Goal: Task Accomplishment & Management: Complete application form

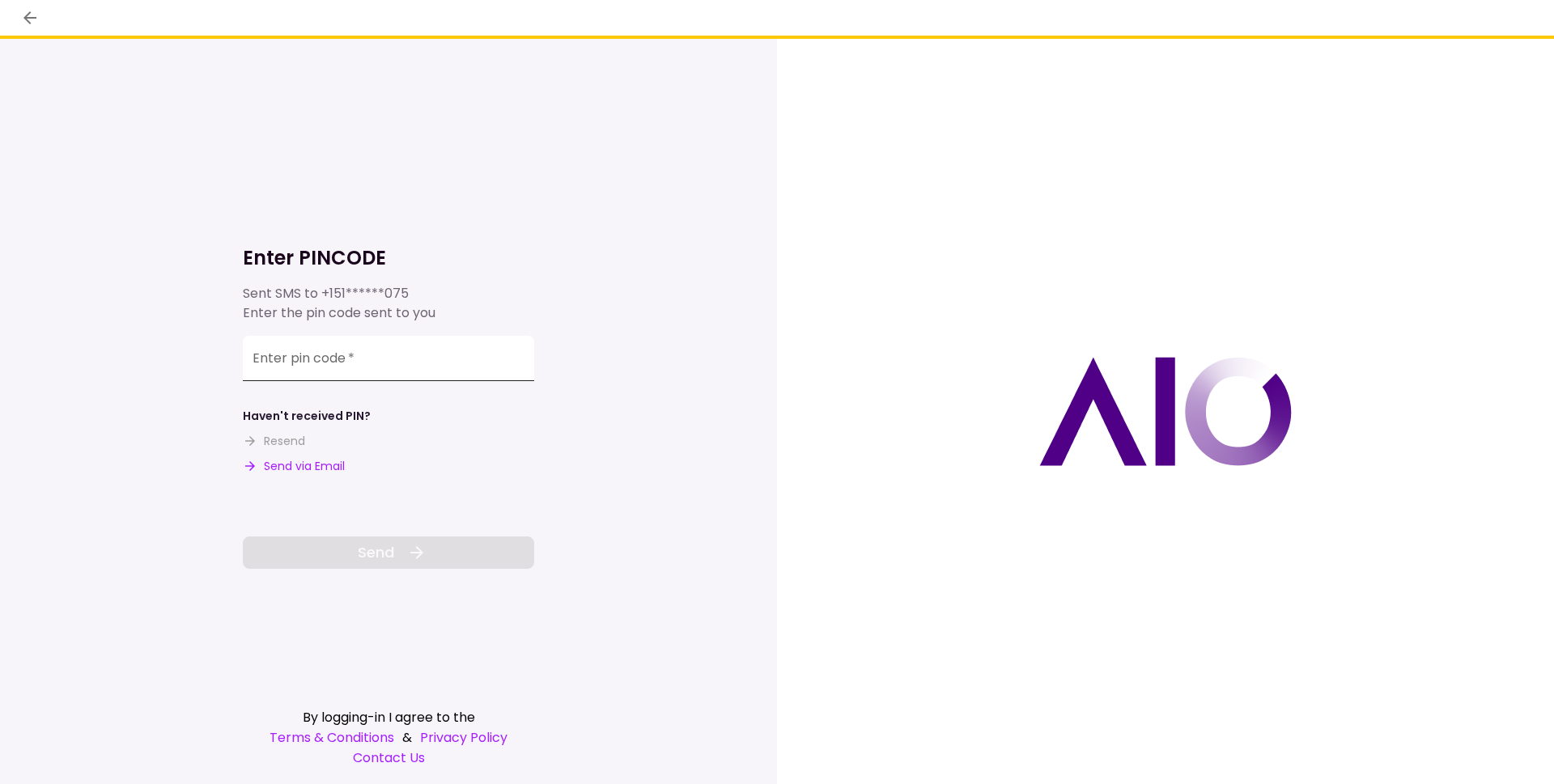
click at [294, 365] on input "Enter pin code   *" at bounding box center [388, 358] width 291 height 45
type input "******"
click at [351, 549] on button "Send" at bounding box center [388, 553] width 291 height 33
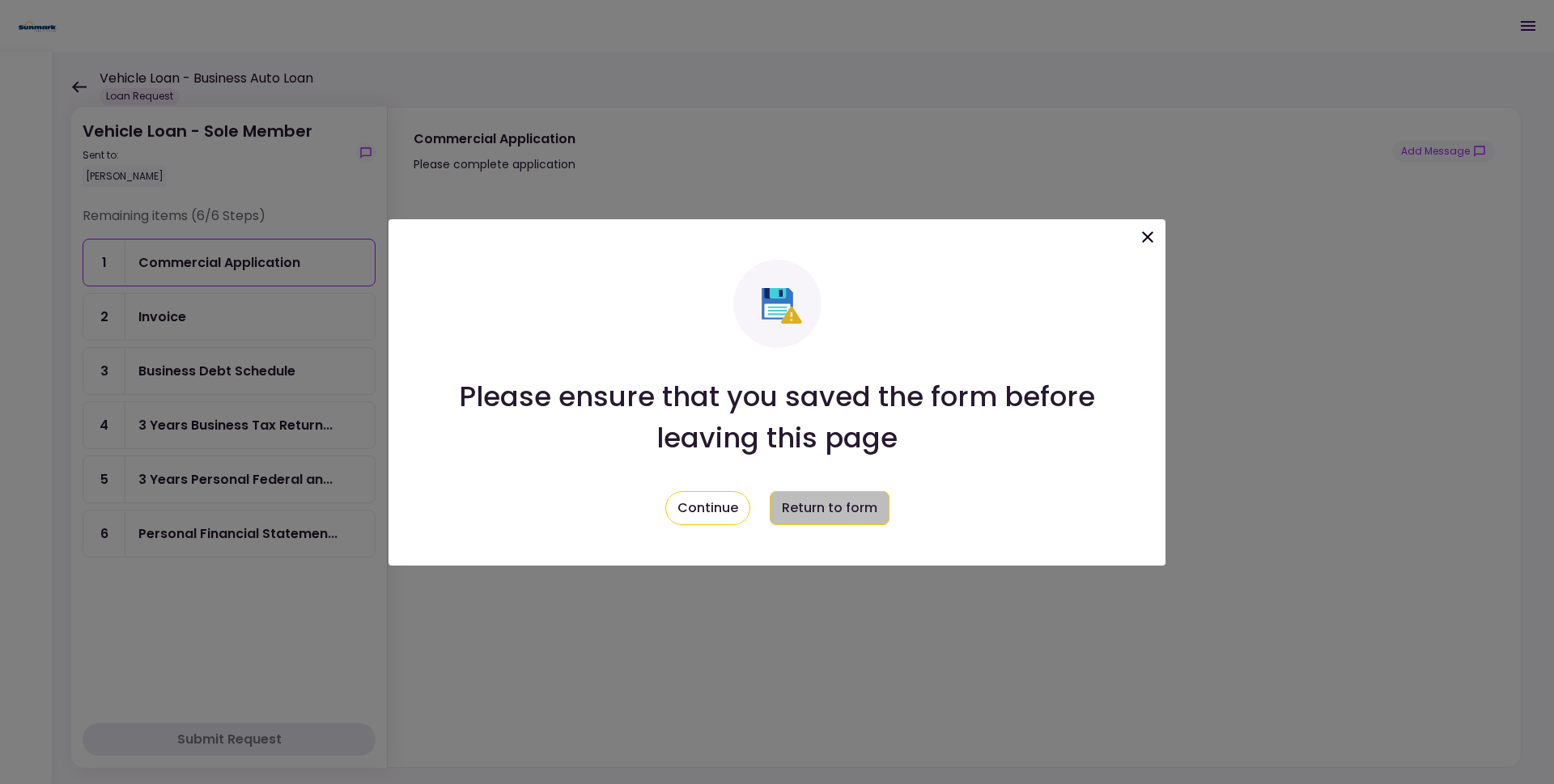
click at [806, 511] on button "Return to form" at bounding box center [829, 508] width 119 height 34
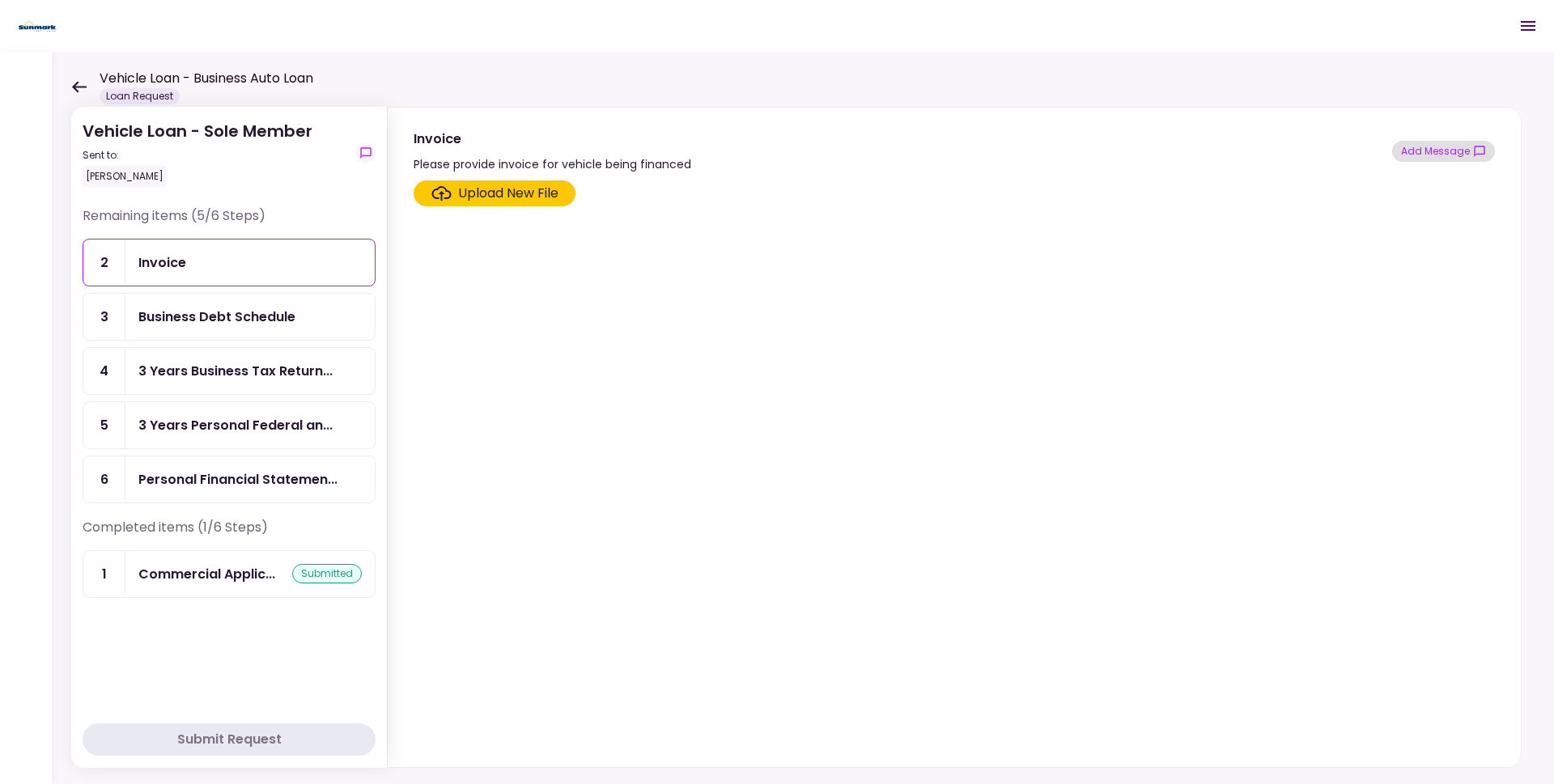
click at [1447, 150] on button "Add Message" at bounding box center [1444, 151] width 103 height 21
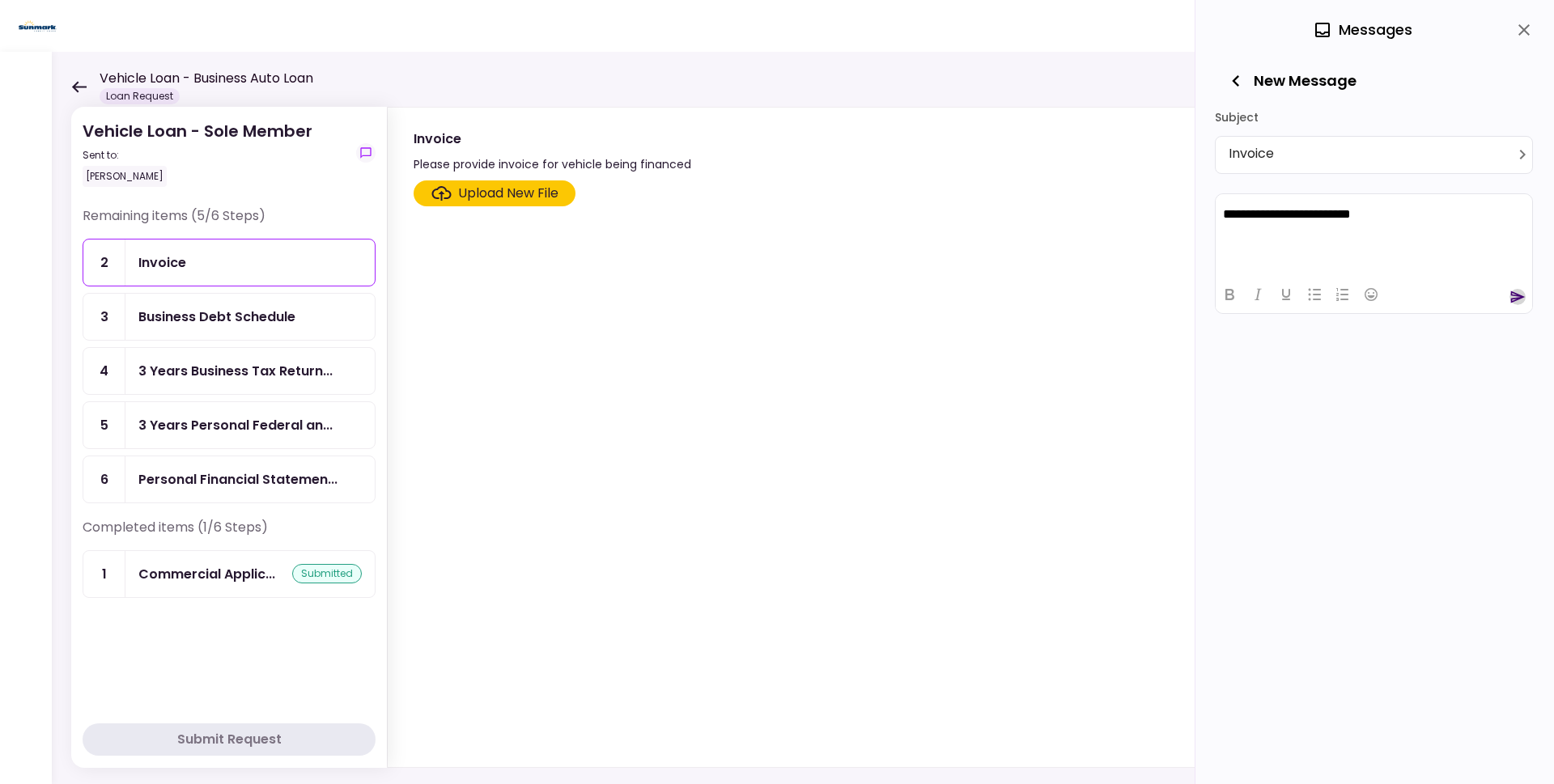
click at [1512, 296] on icon "send" at bounding box center [1517, 297] width 16 height 16
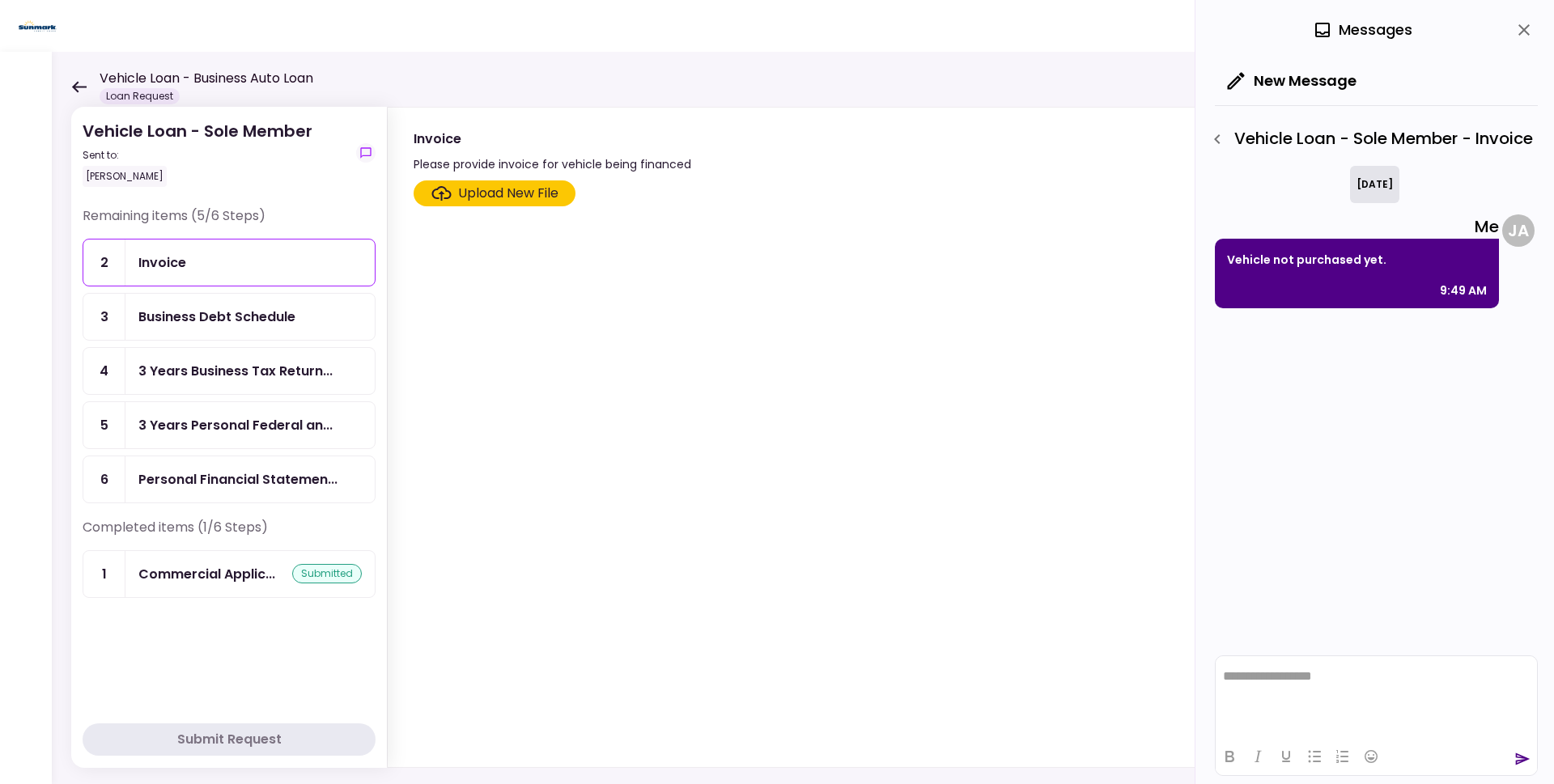
click at [272, 323] on div "Business Debt Schedule" at bounding box center [217, 316] width 157 height 20
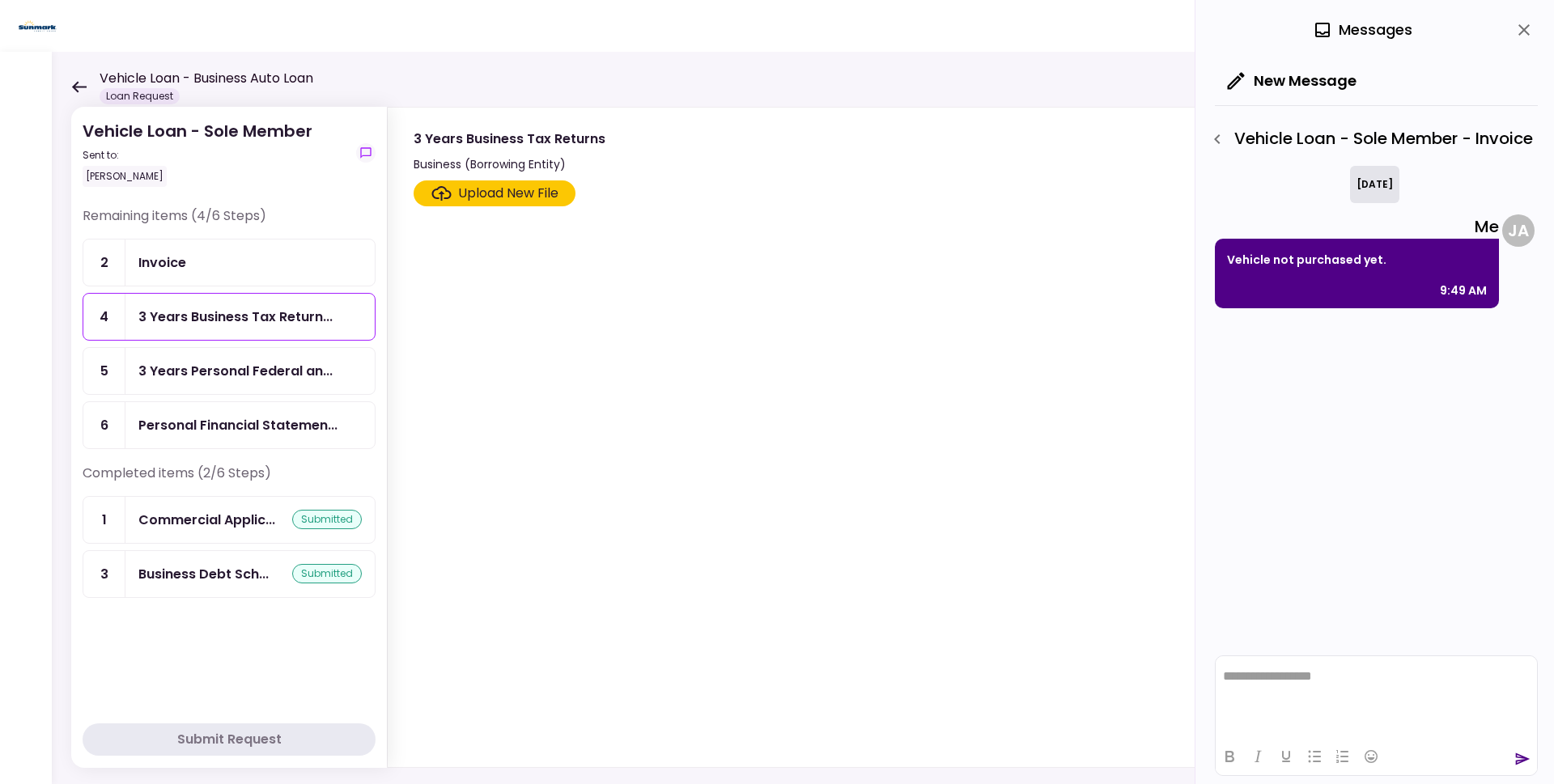
click at [195, 430] on div "Personal Financial Statemen..." at bounding box center [237, 425] width 199 height 20
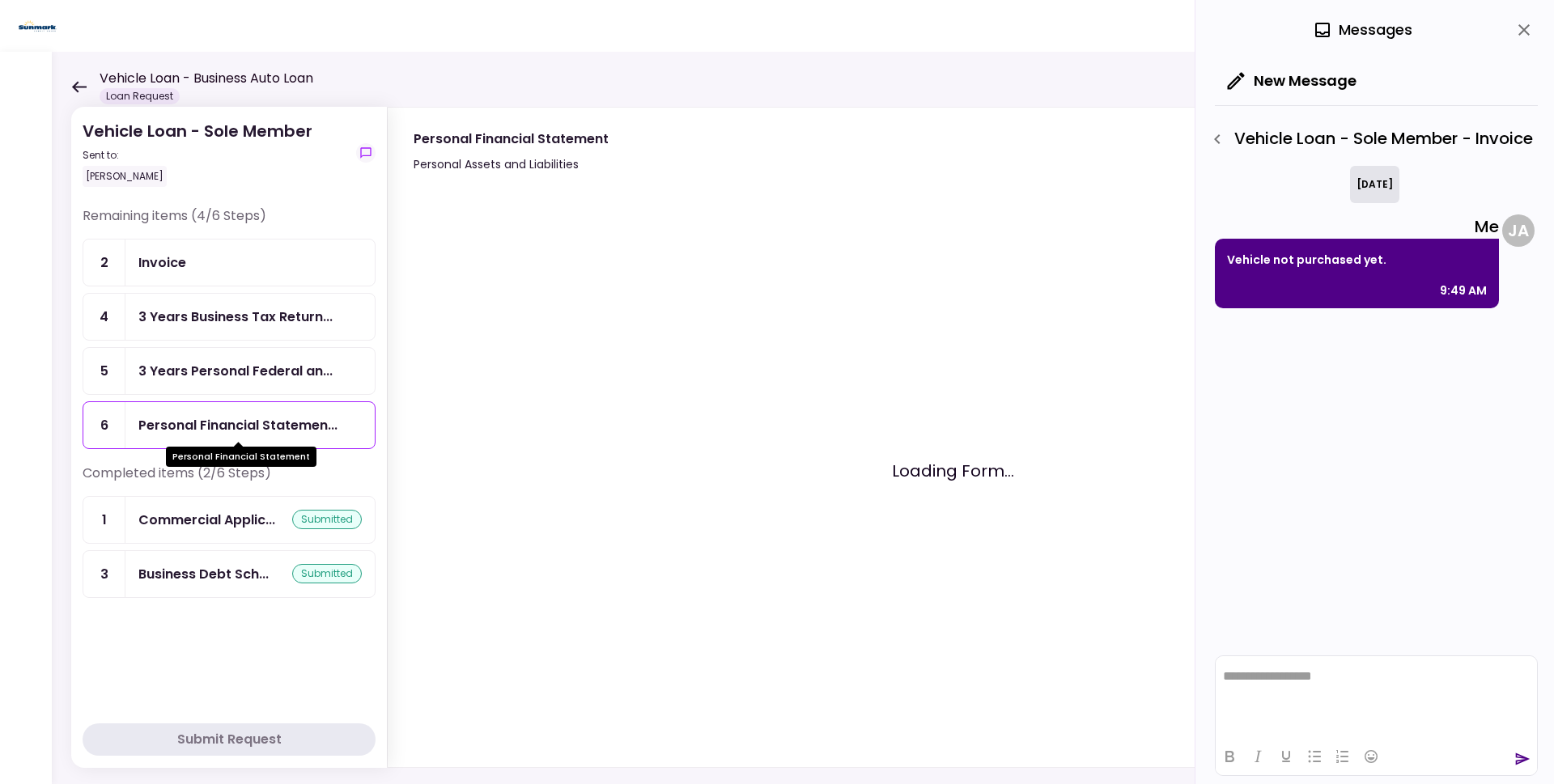
click at [182, 419] on div "Personal Financial Statemen..." at bounding box center [237, 425] width 199 height 20
drag, startPoint x: 1109, startPoint y: 768, endPoint x: 1130, endPoint y: 766, distance: 21.1
click at [1111, 768] on div "Vehicle Loan - Sole Member Sent to: [PERSON_NAME] Remaining items (4/6 Steps) 2…" at bounding box center [802, 417] width 1502 height 732
click at [1529, 24] on icon "close" at bounding box center [1524, 30] width 20 height 20
